Goal: Task Accomplishment & Management: Use online tool/utility

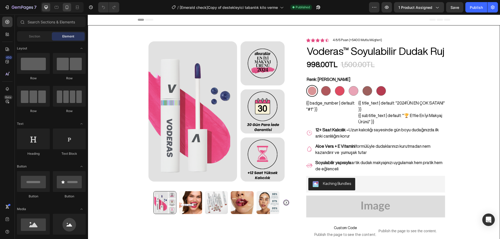
click at [65, 7] on icon at bounding box center [66, 7] width 5 height 5
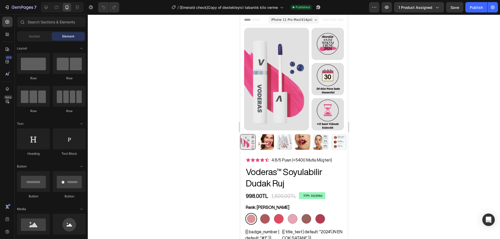
click at [397, 62] on div at bounding box center [294, 127] width 412 height 225
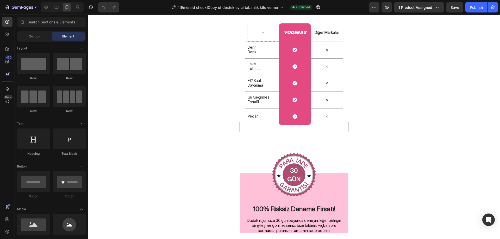
scroll to position [2078, 0]
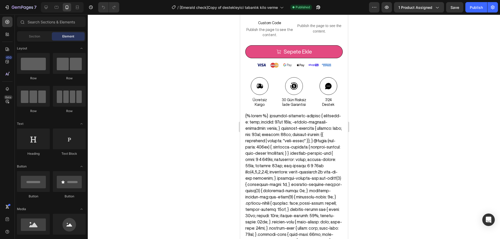
drag, startPoint x: 345, startPoint y: 190, endPoint x: 595, endPoint y: 31, distance: 296.6
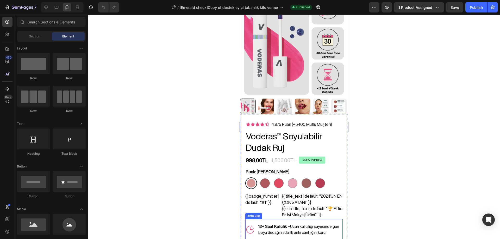
scroll to position [27, 0]
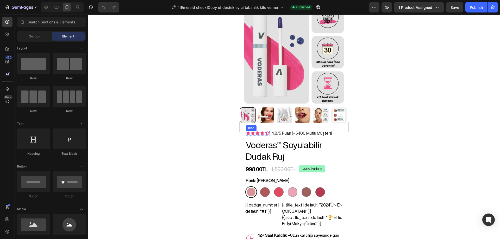
click at [248, 132] on icon at bounding box center [248, 134] width 4 height 4
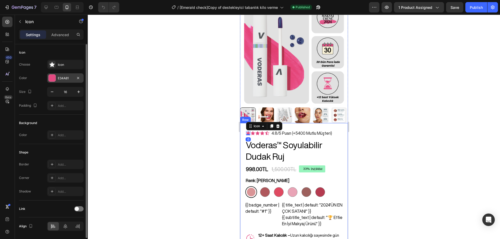
click at [51, 77] on div at bounding box center [52, 78] width 7 height 7
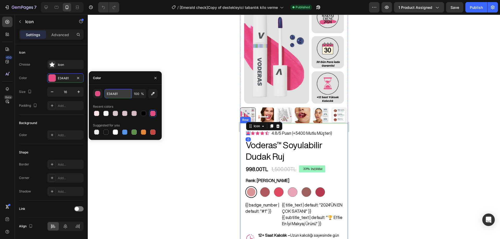
click at [111, 95] on input "E34A81" at bounding box center [117, 93] width 27 height 9
paste input "#772647"
type input "#772647"
click at [180, 104] on div at bounding box center [294, 127] width 412 height 225
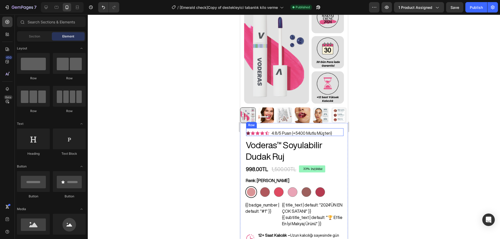
click at [252, 132] on icon at bounding box center [253, 134] width 4 height 4
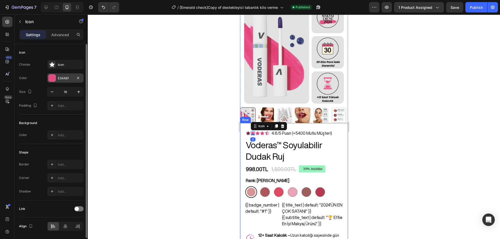
click at [54, 78] on div at bounding box center [52, 78] width 7 height 7
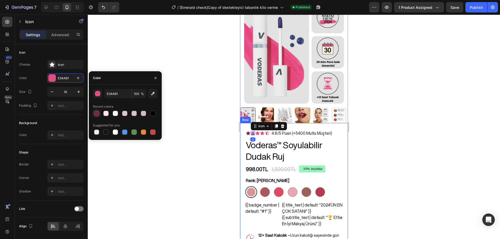
click at [98, 113] on div at bounding box center [96, 113] width 5 height 5
type input "772647"
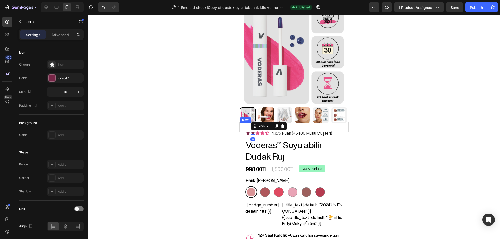
click at [188, 55] on div at bounding box center [294, 127] width 412 height 225
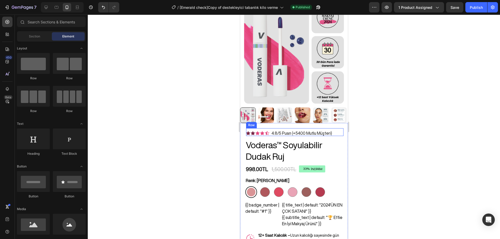
click at [257, 132] on icon at bounding box center [257, 134] width 4 height 4
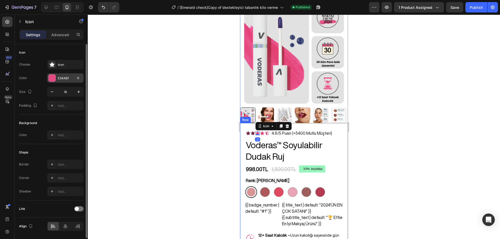
click at [53, 77] on div at bounding box center [52, 78] width 7 height 7
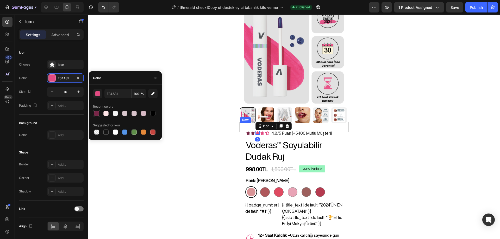
click at [96, 115] on div at bounding box center [96, 113] width 5 height 5
type input "772647"
click at [201, 106] on div at bounding box center [294, 127] width 412 height 225
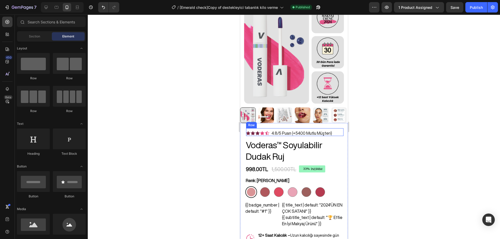
click at [261, 132] on icon at bounding box center [262, 134] width 4 height 4
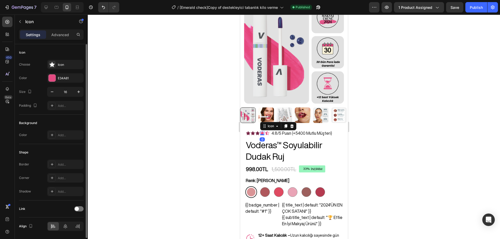
click at [46, 78] on div "Color E34A81" at bounding box center [51, 77] width 65 height 9
click at [51, 78] on div at bounding box center [52, 78] width 7 height 7
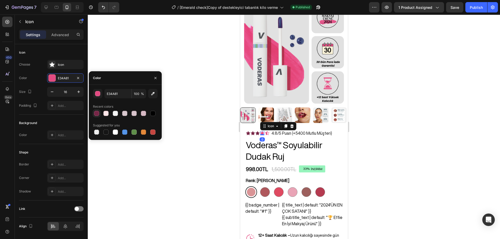
click at [99, 113] on div at bounding box center [96, 113] width 5 height 5
type input "772647"
click at [187, 95] on div at bounding box center [294, 127] width 412 height 225
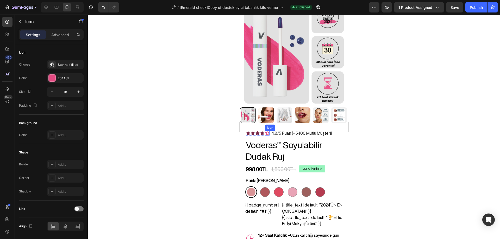
click at [267, 131] on icon at bounding box center [267, 133] width 4 height 4
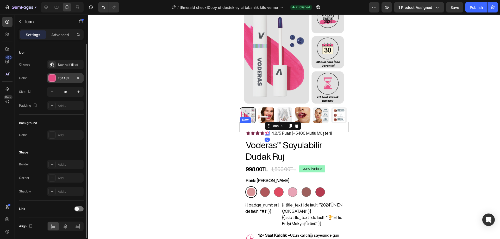
click at [56, 81] on div "E34A81" at bounding box center [65, 77] width 36 height 9
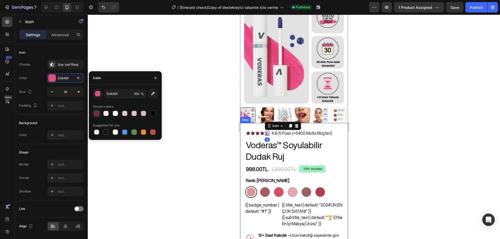
click at [97, 112] on div at bounding box center [96, 113] width 5 height 5
type input "772647"
click at [167, 49] on div at bounding box center [294, 127] width 412 height 225
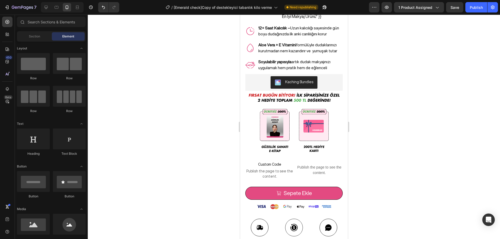
scroll to position [342, 0]
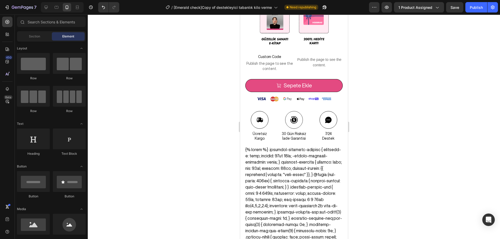
drag, startPoint x: 345, startPoint y: 42, endPoint x: 587, endPoint y: 72, distance: 244.5
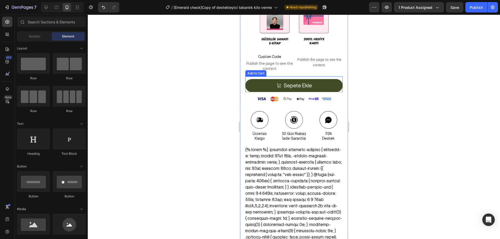
click at [325, 79] on button "Sepete Ekle" at bounding box center [293, 85] width 97 height 13
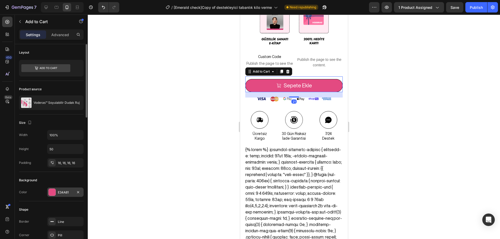
click at [50, 193] on div at bounding box center [52, 192] width 7 height 7
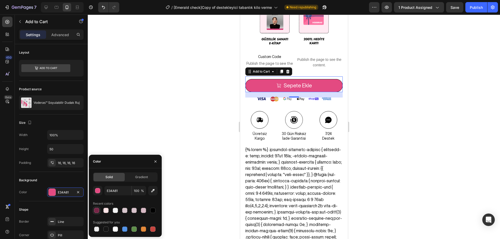
click at [96, 210] on div at bounding box center [96, 210] width 5 height 5
type input "772647"
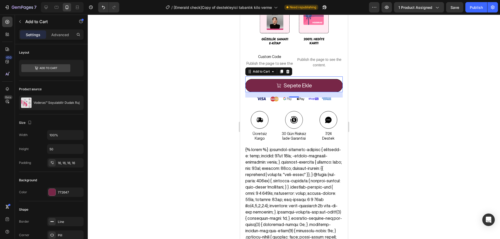
drag, startPoint x: 139, startPoint y: 120, endPoint x: 24, endPoint y: 81, distance: 120.9
click at [139, 120] on div at bounding box center [294, 127] width 412 height 225
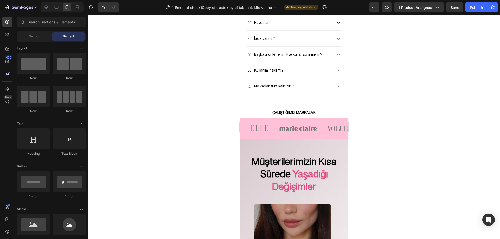
scroll to position [1039, 0]
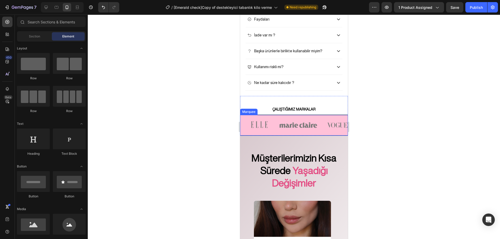
click at [278, 115] on div "Image" at bounding box center [259, 125] width 39 height 21
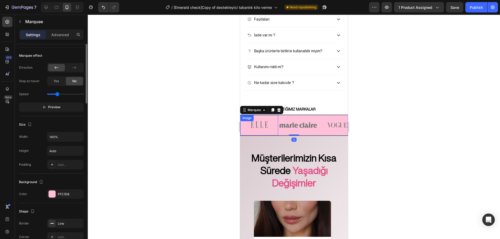
scroll to position [182, 0]
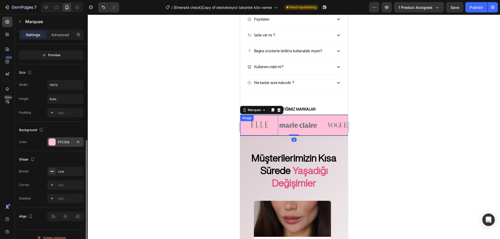
click at [52, 141] on div at bounding box center [52, 142] width 7 height 7
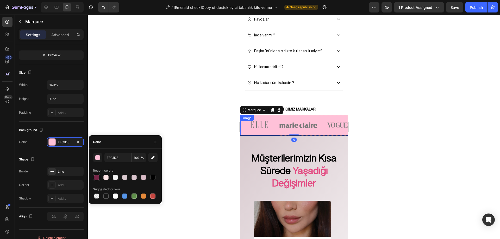
click at [96, 176] on div at bounding box center [96, 177] width 5 height 5
type input "772647"
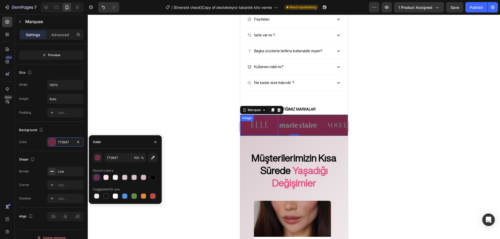
click at [139, 100] on div at bounding box center [294, 127] width 412 height 225
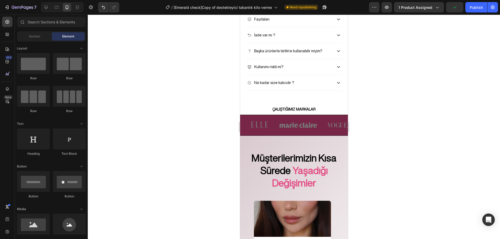
click at [372, 86] on div at bounding box center [294, 127] width 412 height 225
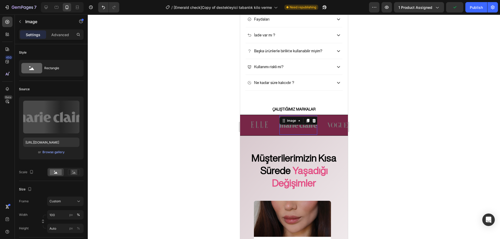
click at [310, 116] on div "Image 0" at bounding box center [298, 125] width 38 height 19
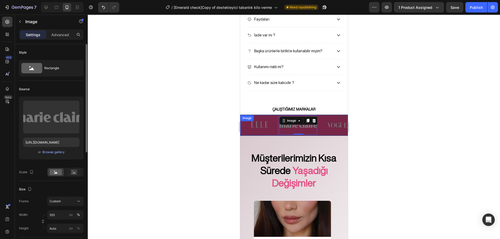
scroll to position [130, 0]
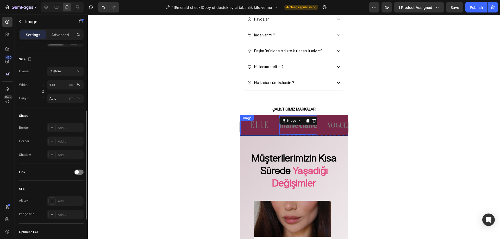
click at [142, 140] on div at bounding box center [294, 127] width 412 height 225
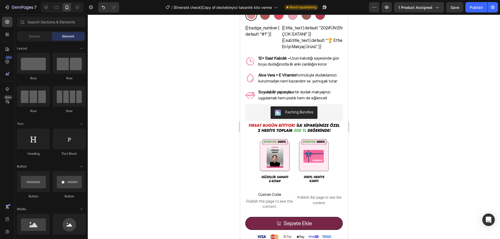
scroll to position [0, 0]
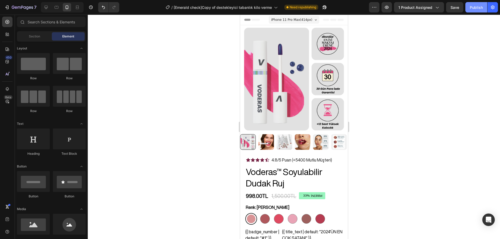
click at [477, 8] on div "Publish" at bounding box center [476, 7] width 13 height 5
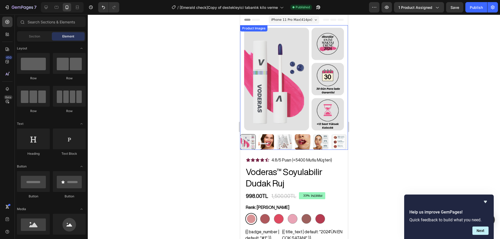
click at [412, 105] on div at bounding box center [294, 127] width 412 height 225
click at [414, 107] on div at bounding box center [294, 127] width 412 height 225
click at [265, 137] on img at bounding box center [266, 142] width 16 height 16
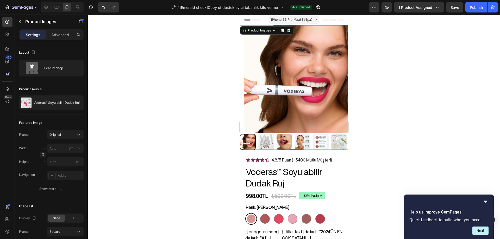
click at [265, 139] on img at bounding box center [266, 142] width 16 height 16
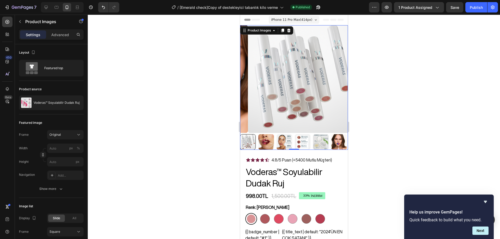
click at [267, 139] on img at bounding box center [266, 142] width 16 height 16
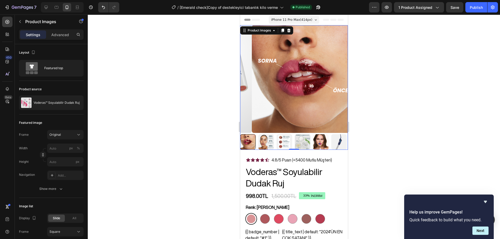
click at [273, 139] on img at bounding box center [266, 142] width 16 height 16
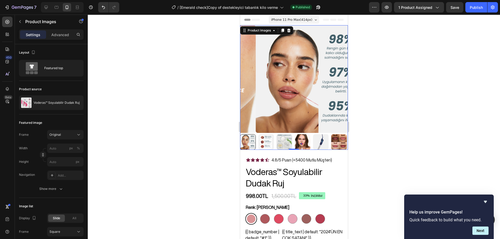
click at [272, 140] on img at bounding box center [266, 142] width 16 height 16
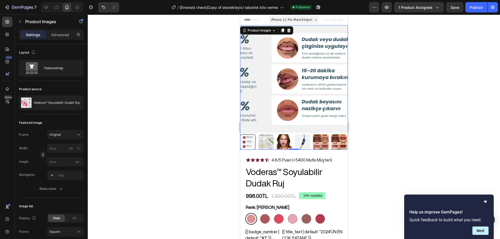
click at [273, 140] on img at bounding box center [266, 142] width 16 height 16
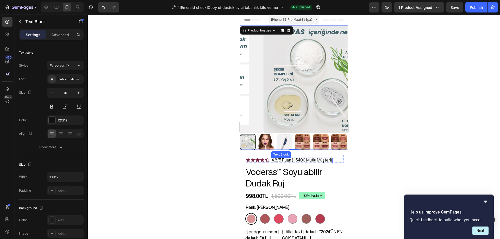
click at [302, 158] on p "4.8/5 Puan (+5400 Mutlu Müşteri)" at bounding box center [301, 160] width 60 height 5
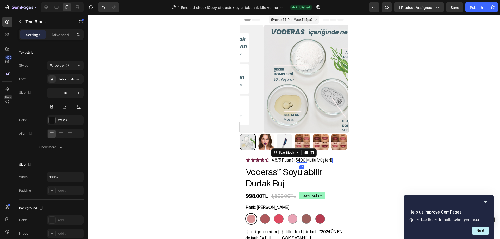
click at [303, 158] on p "4.8/5 Puan (+5400 Mutlu Müşteri)" at bounding box center [301, 160] width 60 height 5
click at [304, 158] on p "4.8/5 Puan (+5400 Mutlu Müşteri)" at bounding box center [301, 160] width 60 height 5
click at [379, 137] on div at bounding box center [294, 127] width 412 height 225
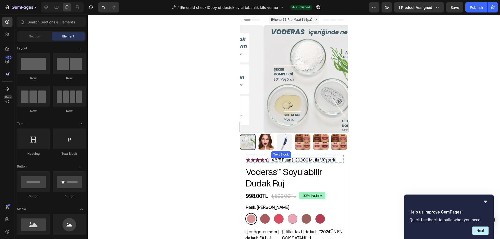
click at [293, 158] on p "4.8/5 Puan (+20.000 Mutlu Müşteri)" at bounding box center [302, 160] width 63 height 5
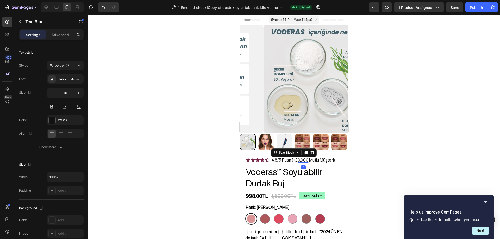
click at [387, 141] on div at bounding box center [294, 127] width 412 height 225
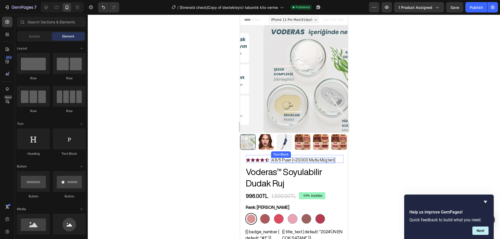
click at [294, 158] on p "4.8/5 Puan (+20.000 Mutlu Müşteri)" at bounding box center [302, 160] width 63 height 5
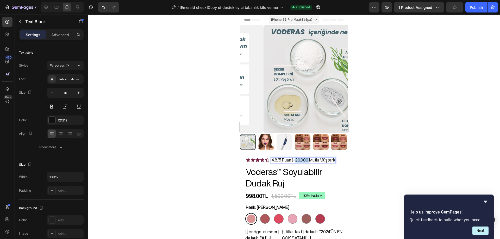
click at [295, 158] on p "4.8/5 Puan (+20.000 Mutlu Müşteri)" at bounding box center [302, 160] width 63 height 5
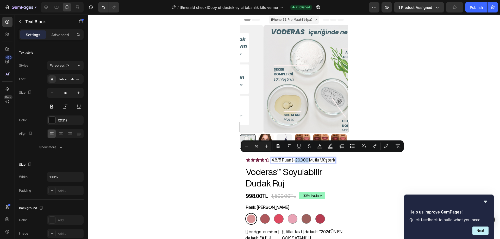
click at [302, 158] on p "4.8/5 Puan (+20.000 Mutlu Müşteri)" at bounding box center [302, 160] width 63 height 5
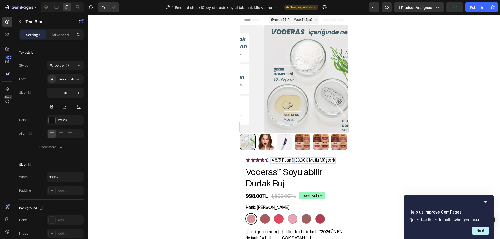
click at [293, 158] on p "4.8/5 Puan (+20.000 Mutlu Müşteri)" at bounding box center [302, 160] width 63 height 5
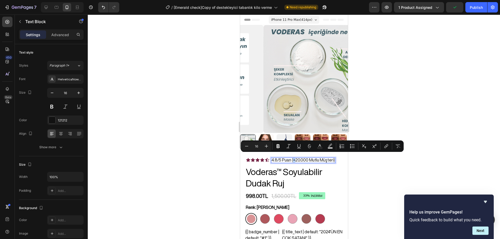
copy p "+"
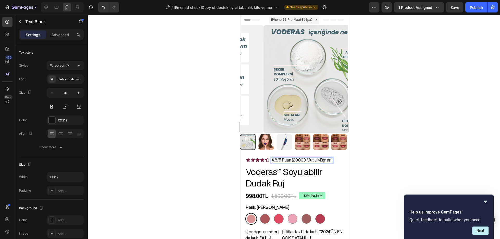
click at [305, 158] on p "4.8/5 Puan (20.000 Mutlu Müşteri)" at bounding box center [301, 160] width 61 height 5
click at [407, 141] on div at bounding box center [294, 127] width 412 height 225
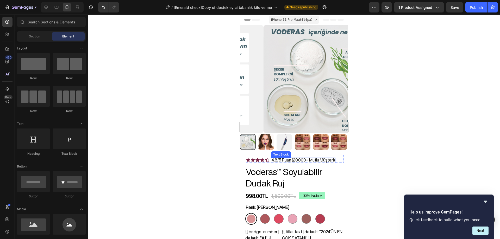
click at [300, 158] on p "4.8/5 Puan (20.000+ Mutlu Müşteri)" at bounding box center [302, 160] width 63 height 5
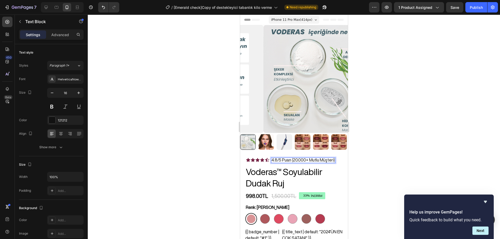
click at [307, 158] on p "4.8/5 Puan (20.000+ Mutlu Müşteri)" at bounding box center [302, 160] width 63 height 5
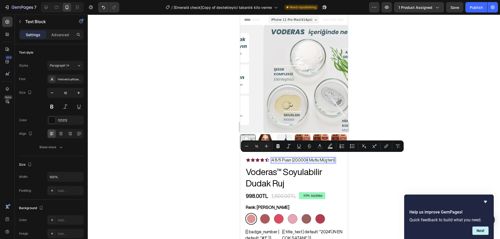
click at [306, 158] on p "4.8/5 Puan (20.000+ Mutlu Müşteri)" at bounding box center [302, 160] width 63 height 5
copy p "+"
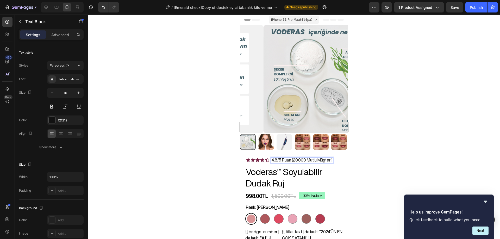
click at [293, 158] on p "4.8/5 Puan (20.000 Mutlu Müşteri)" at bounding box center [301, 160] width 61 height 5
click at [382, 125] on div at bounding box center [294, 127] width 412 height 225
